Goal: Transaction & Acquisition: Purchase product/service

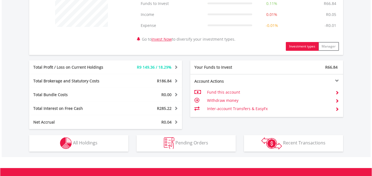
scroll to position [240, 0]
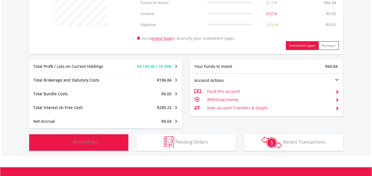
click at [56, 139] on button "Holdings All Holdings" at bounding box center [78, 143] width 99 height 17
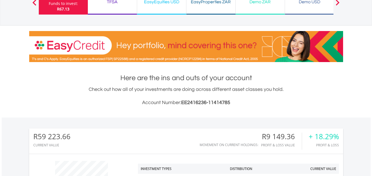
scroll to position [0, 0]
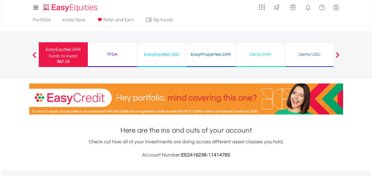
click at [161, 58] on div "EasyEquities USD" at bounding box center [161, 55] width 42 height 8
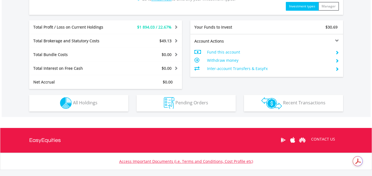
scroll to position [269, 0]
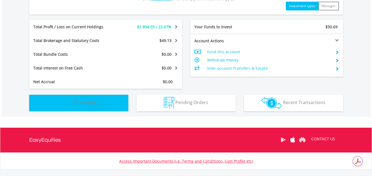
click at [54, 105] on button "Holdings All Holdings" at bounding box center [78, 103] width 99 height 17
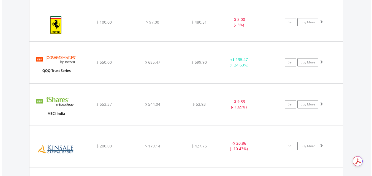
scroll to position [907, 0]
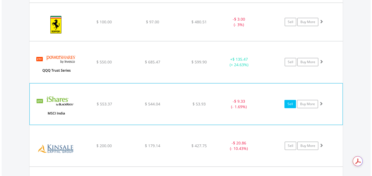
click at [289, 105] on link "Sell" at bounding box center [290, 104] width 12 height 8
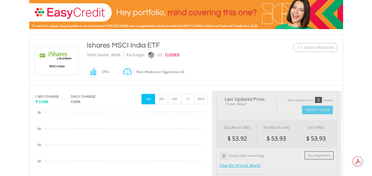
scroll to position [88, 0]
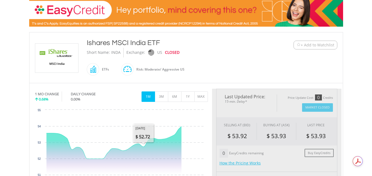
type input "******"
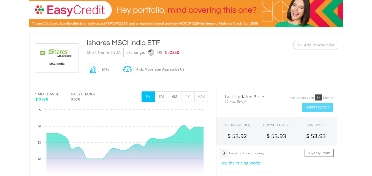
scroll to position [116, 0]
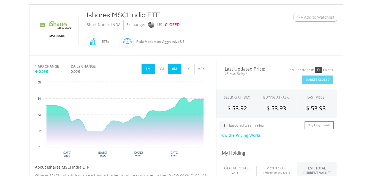
click at [180, 67] on button "6M" at bounding box center [174, 69] width 13 height 10
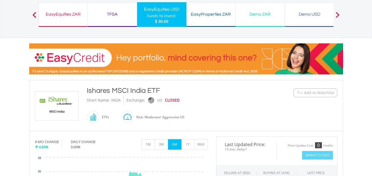
scroll to position [36, 0]
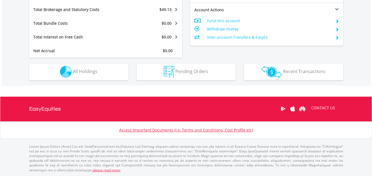
scroll to position [53, 105]
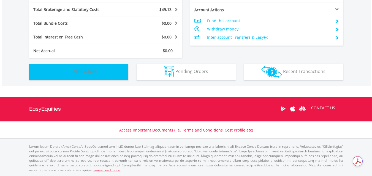
click at [70, 79] on button "Holdings All Holdings" at bounding box center [78, 72] width 99 height 17
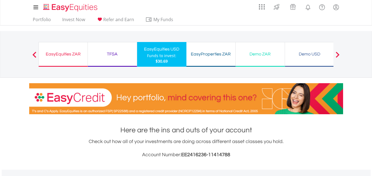
scroll to position [0, 0]
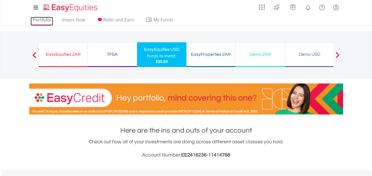
click at [40, 19] on link "Portfolio" at bounding box center [42, 21] width 23 height 9
